Goal: Communication & Community: Answer question/provide support

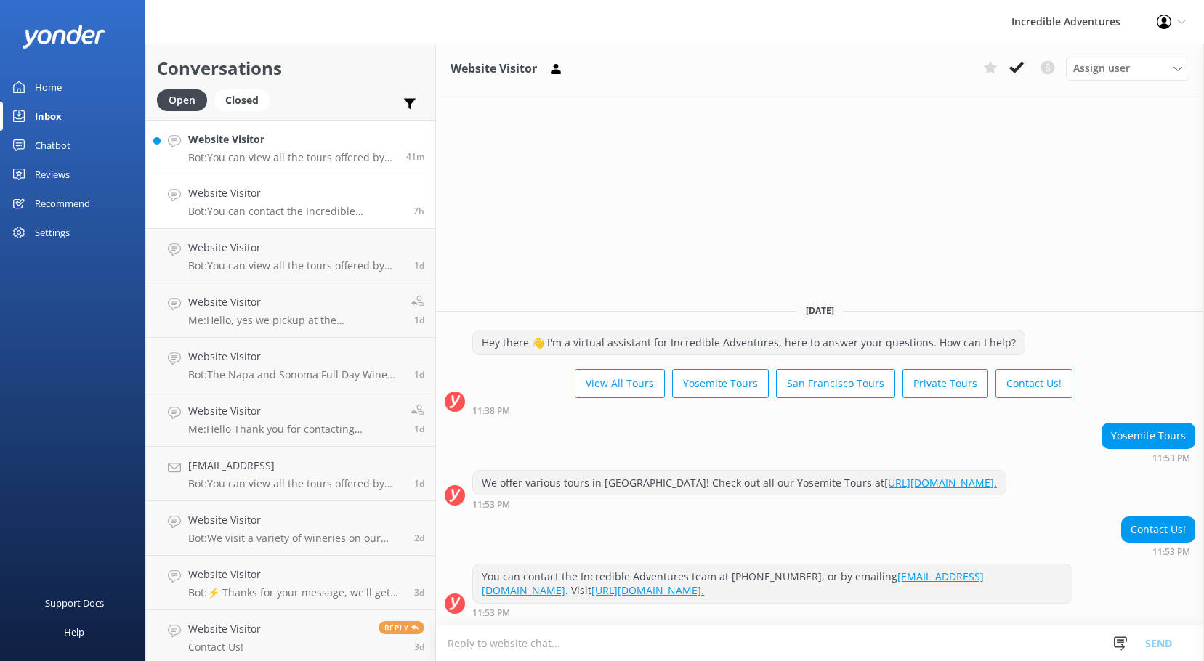
click at [283, 153] on p "Bot: You can view all the tours offered by Incredible Adventures at the followi…" at bounding box center [291, 157] width 207 height 13
